Goal: Task Accomplishment & Management: Manage account settings

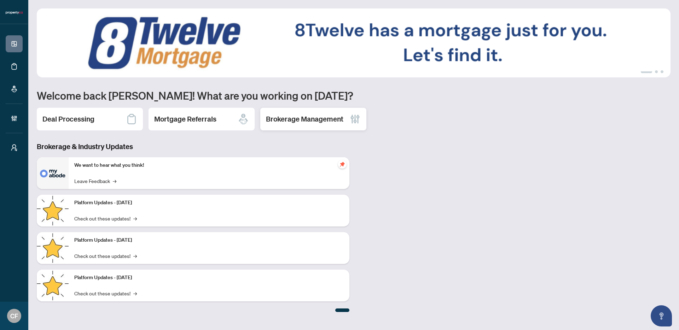
click at [312, 113] on div "Brokerage Management" at bounding box center [313, 119] width 106 height 23
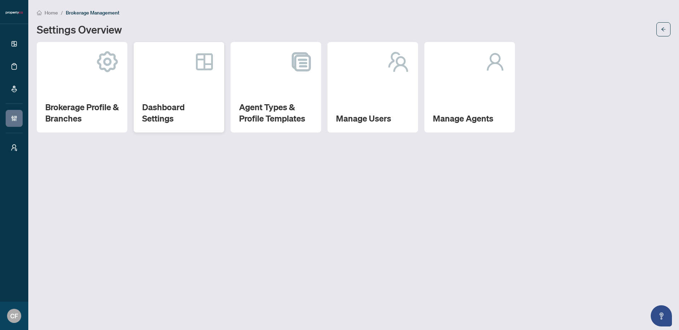
click at [209, 102] on h2 "Dashboard Settings" at bounding box center [179, 113] width 74 height 23
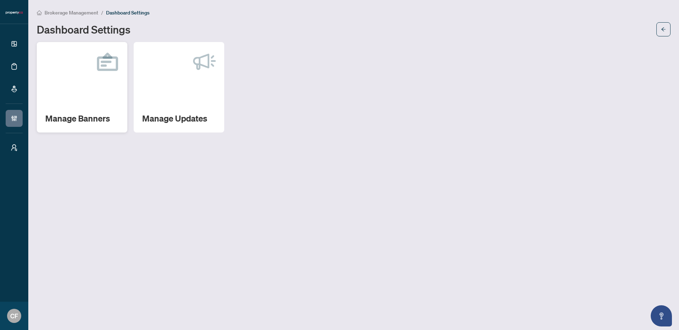
click at [91, 100] on div "Manage Banners" at bounding box center [82, 87] width 91 height 91
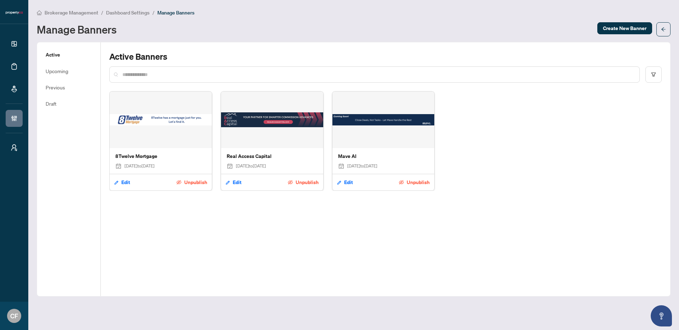
click at [130, 12] on span "Dashboard Settings" at bounding box center [128, 13] width 44 height 6
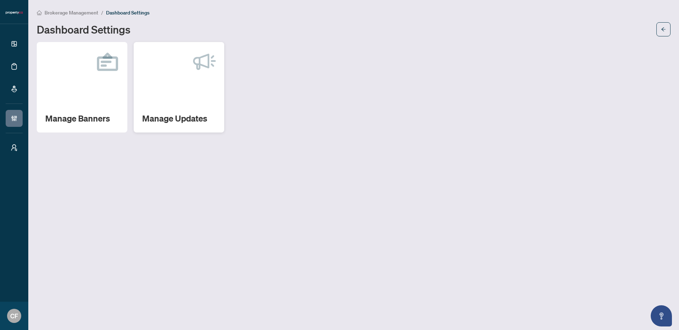
click at [195, 110] on div "Manage Updates" at bounding box center [179, 87] width 91 height 91
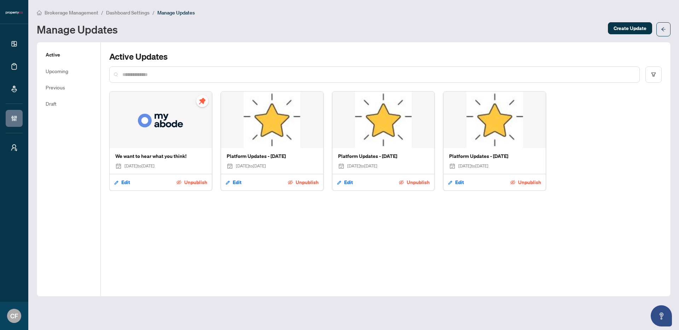
click at [277, 127] on img at bounding box center [272, 120] width 102 height 57
click at [239, 180] on span "Edit" at bounding box center [237, 182] width 9 height 11
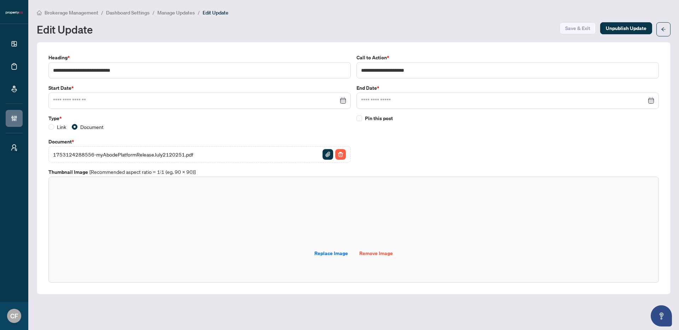
type input "**********"
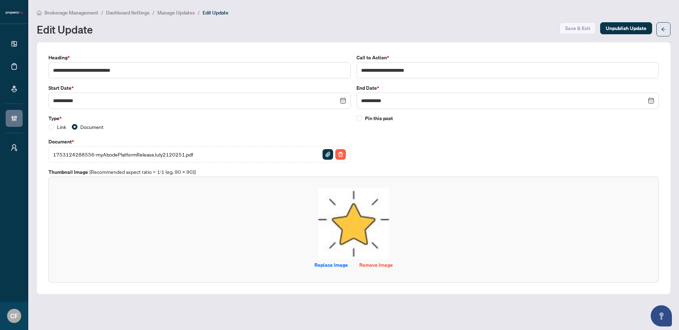
click at [64, 12] on span "Brokerage Management" at bounding box center [72, 13] width 54 height 6
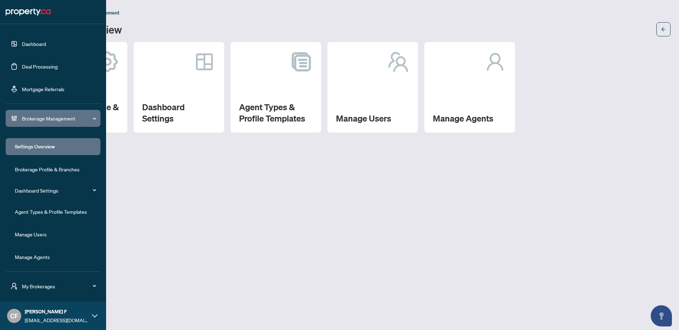
click at [35, 42] on link "Dashboard" at bounding box center [34, 44] width 24 height 6
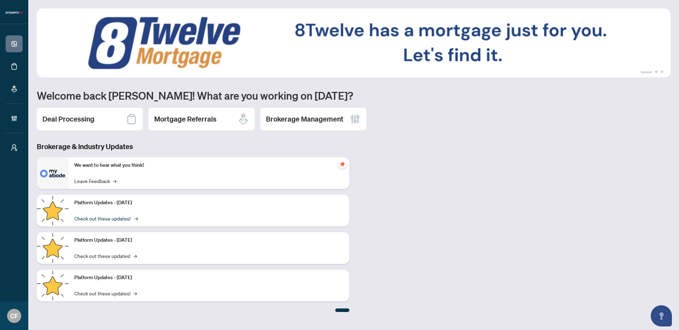
click at [125, 217] on link "Check out these updates! →" at bounding box center [105, 219] width 63 height 8
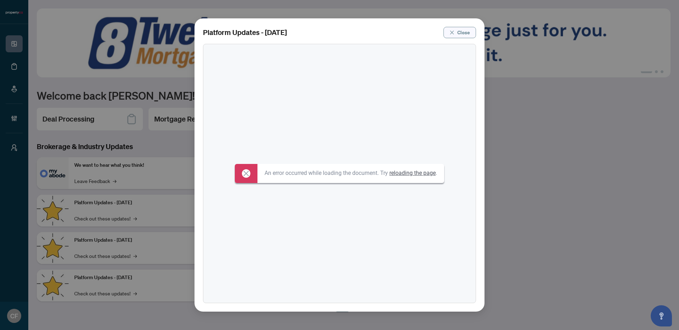
click at [464, 34] on span "Close" at bounding box center [463, 32] width 13 height 11
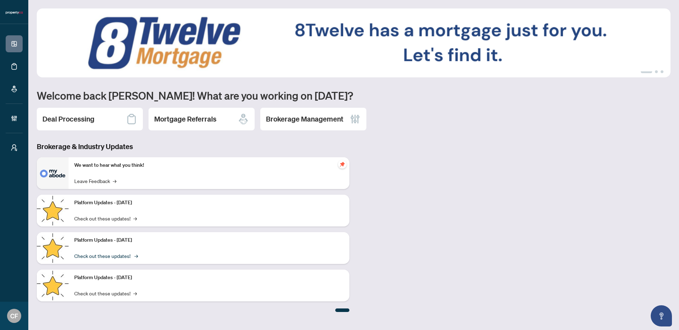
click at [110, 258] on link "Check out these updates! →" at bounding box center [105, 256] width 63 height 8
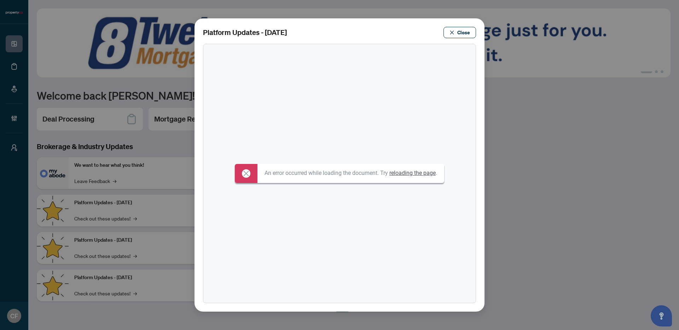
click at [468, 33] on span "Close" at bounding box center [463, 32] width 13 height 11
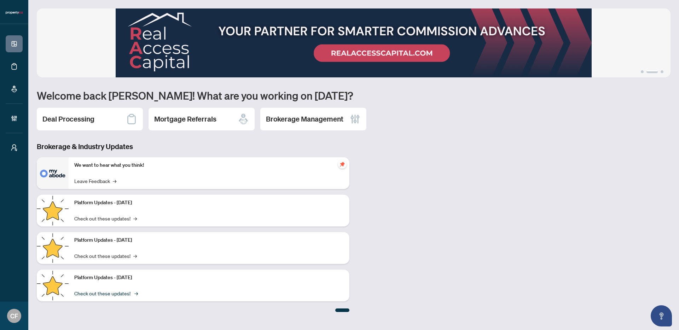
click at [115, 293] on link "Check out these updates! →" at bounding box center [105, 294] width 63 height 8
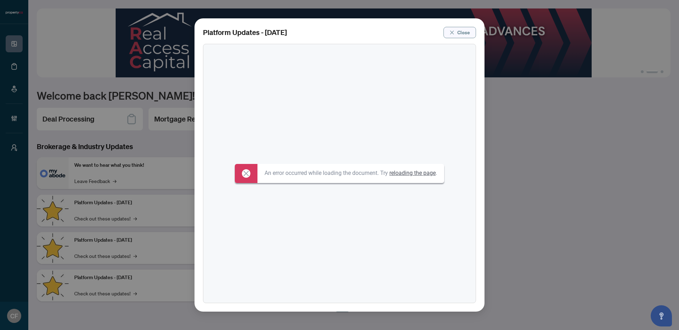
click at [453, 34] on icon "close" at bounding box center [452, 32] width 4 height 4
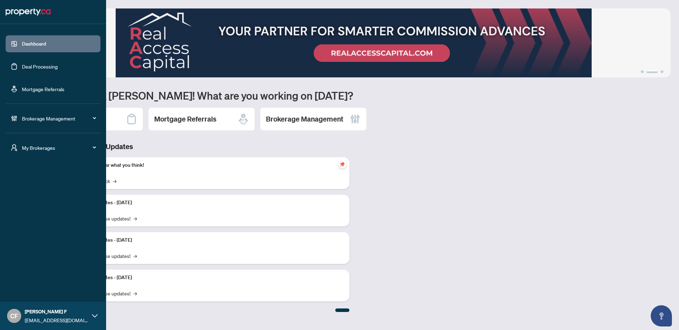
click at [22, 146] on span "My Brokerages" at bounding box center [59, 148] width 74 height 8
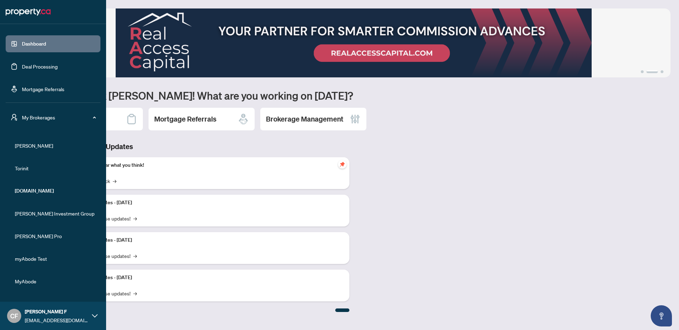
click at [23, 149] on li "RAHR" at bounding box center [53, 145] width 95 height 17
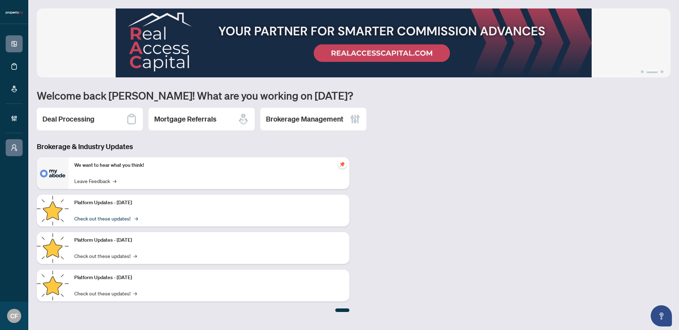
click at [126, 217] on link "Check out these updates! →" at bounding box center [105, 219] width 63 height 8
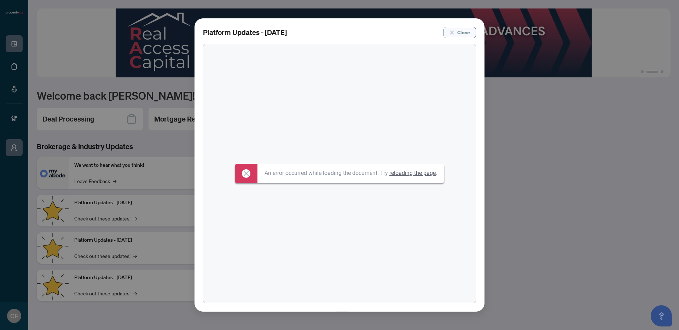
click at [469, 30] on span "Close" at bounding box center [463, 32] width 13 height 11
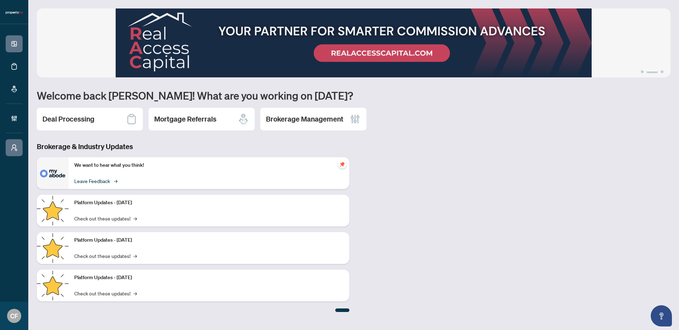
click at [99, 181] on link "Leave Feedback →" at bounding box center [95, 181] width 42 height 8
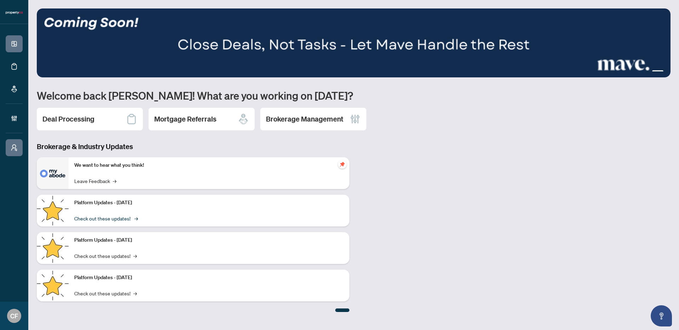
click at [131, 220] on link "Check out these updates! →" at bounding box center [105, 219] width 63 height 8
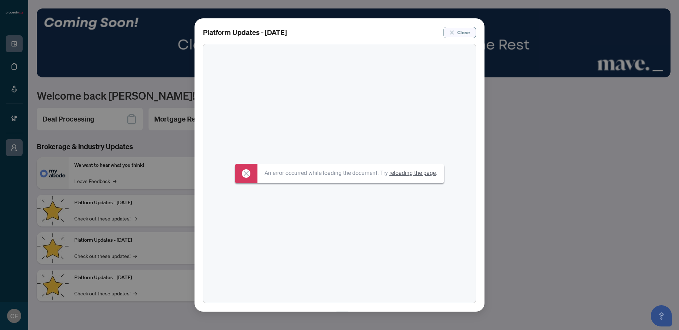
click at [465, 33] on span "Close" at bounding box center [463, 32] width 13 height 11
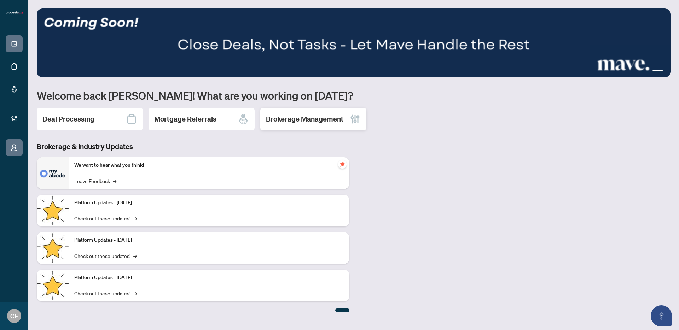
click at [317, 116] on h2 "Brokerage Management" at bounding box center [304, 119] width 77 height 10
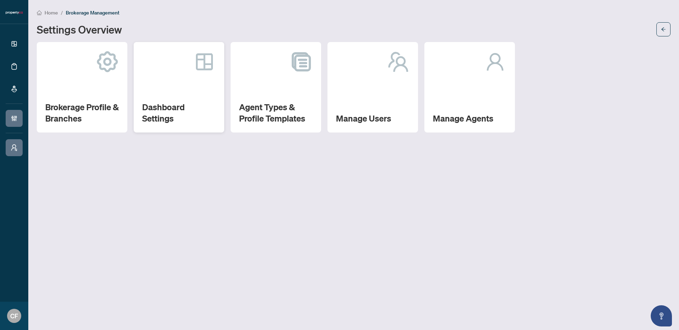
click at [169, 104] on h2 "Dashboard Settings" at bounding box center [179, 113] width 74 height 23
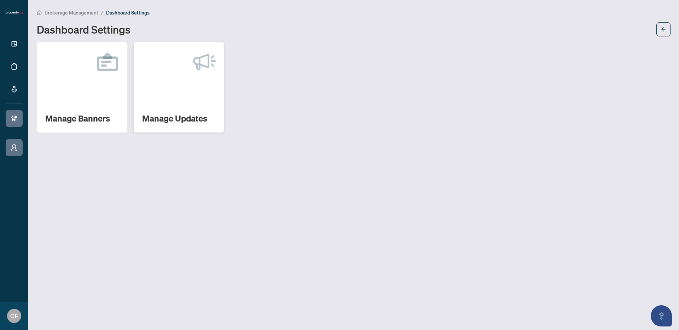
click at [195, 109] on div "Manage Updates" at bounding box center [179, 87] width 91 height 91
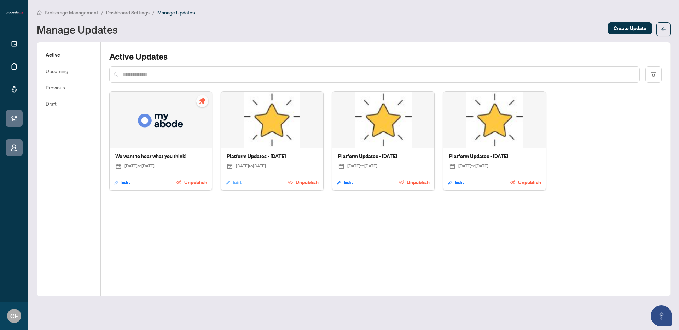
click at [236, 183] on span "Edit" at bounding box center [237, 182] width 9 height 11
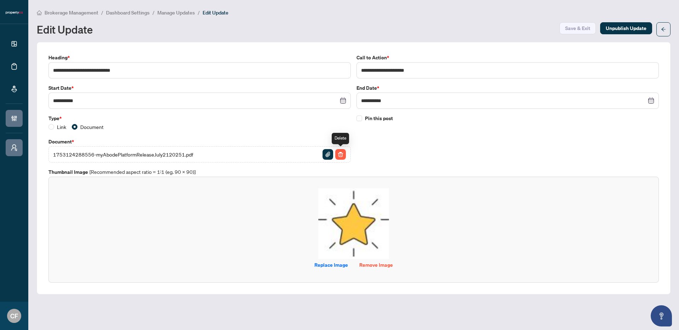
click at [342, 152] on img "button" at bounding box center [340, 154] width 11 height 11
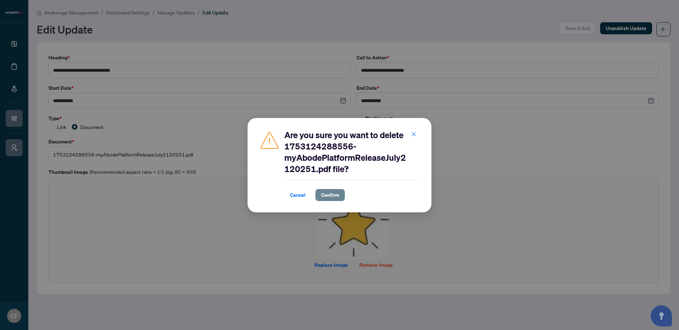
click at [340, 196] on button "Confirm" at bounding box center [330, 195] width 29 height 12
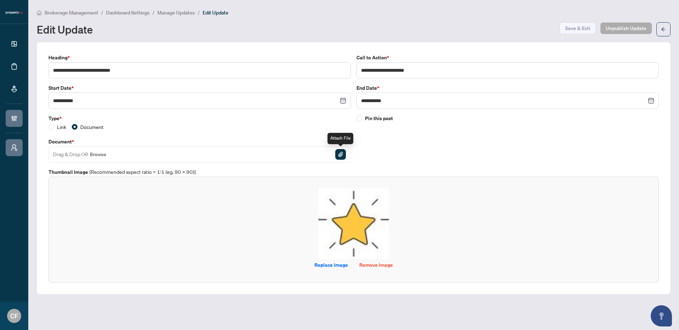
click at [338, 156] on img "button" at bounding box center [340, 154] width 11 height 11
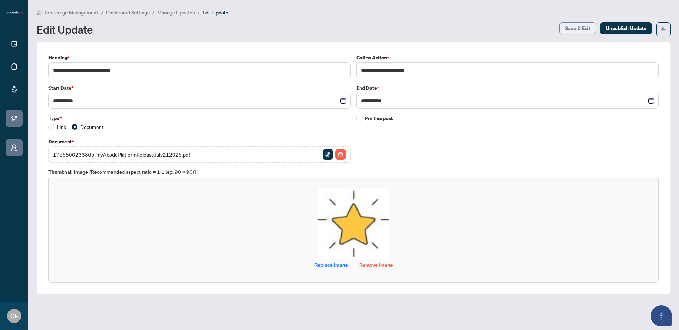
click at [589, 27] on span "Save & Exit" at bounding box center [577, 28] width 25 height 11
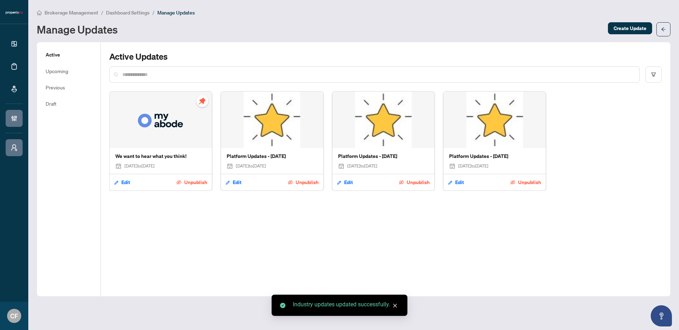
click at [82, 18] on div "Brokerage Management / Dashboard Settings / Manage Updates Manage Updates Creat…" at bounding box center [354, 22] width 634 height 28
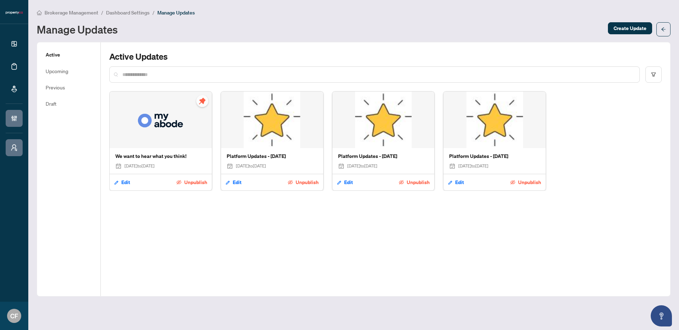
click at [85, 11] on span "Brokerage Management" at bounding box center [72, 13] width 54 height 6
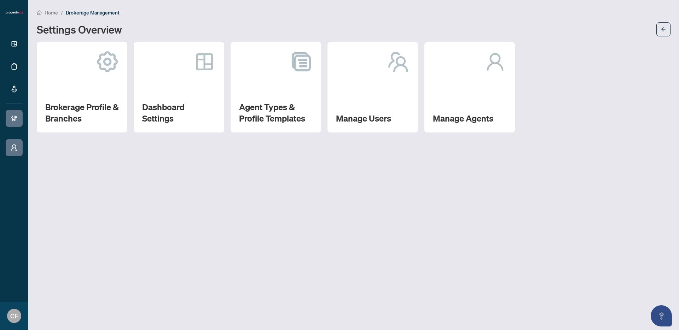
click at [53, 11] on span "Home" at bounding box center [51, 13] width 13 height 6
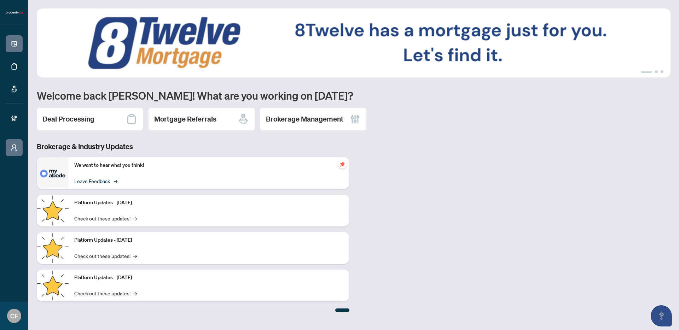
click at [103, 183] on link "Leave Feedback →" at bounding box center [95, 181] width 42 height 8
click at [110, 219] on link "Check out these updates! →" at bounding box center [105, 219] width 63 height 8
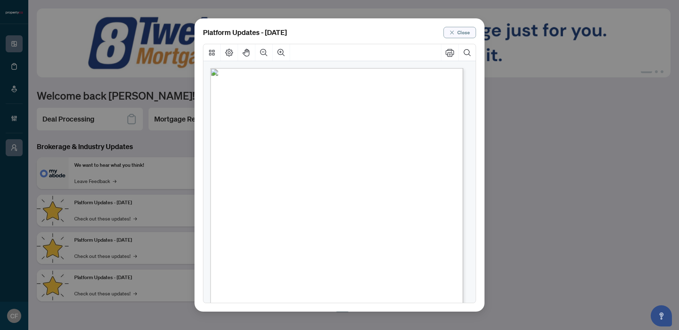
click at [465, 36] on span "Close" at bounding box center [463, 32] width 13 height 11
